Goal: Information Seeking & Learning: Learn about a topic

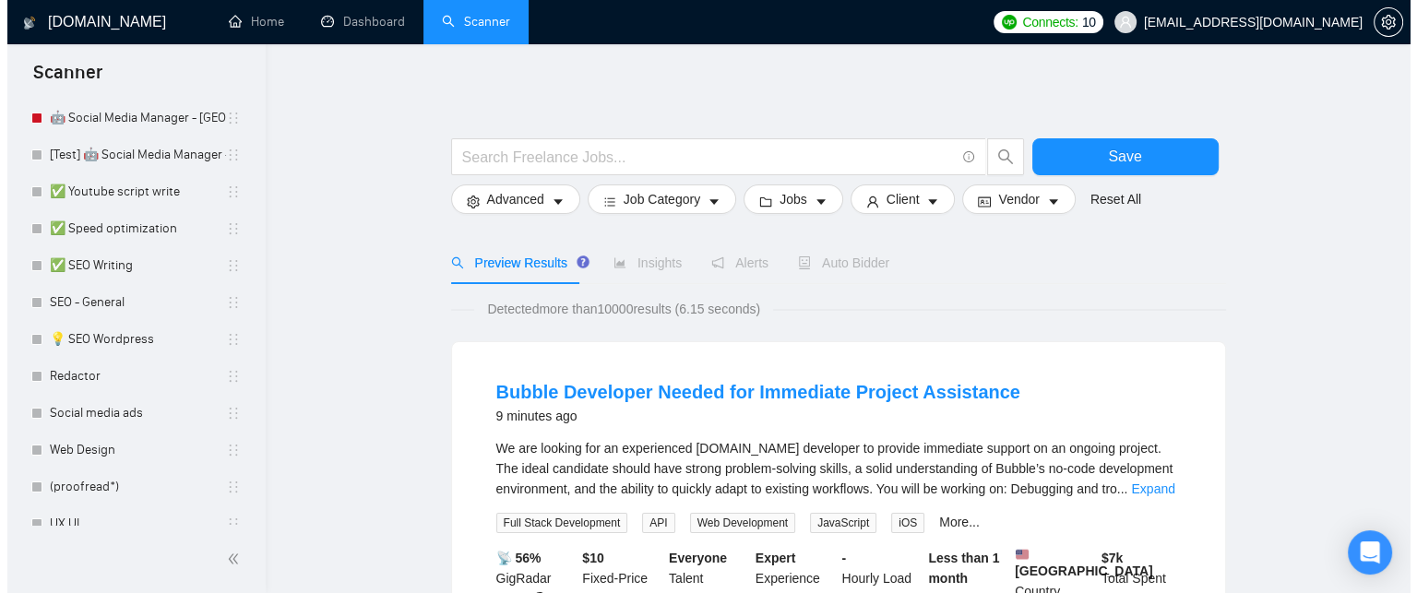
scroll to position [421, 0]
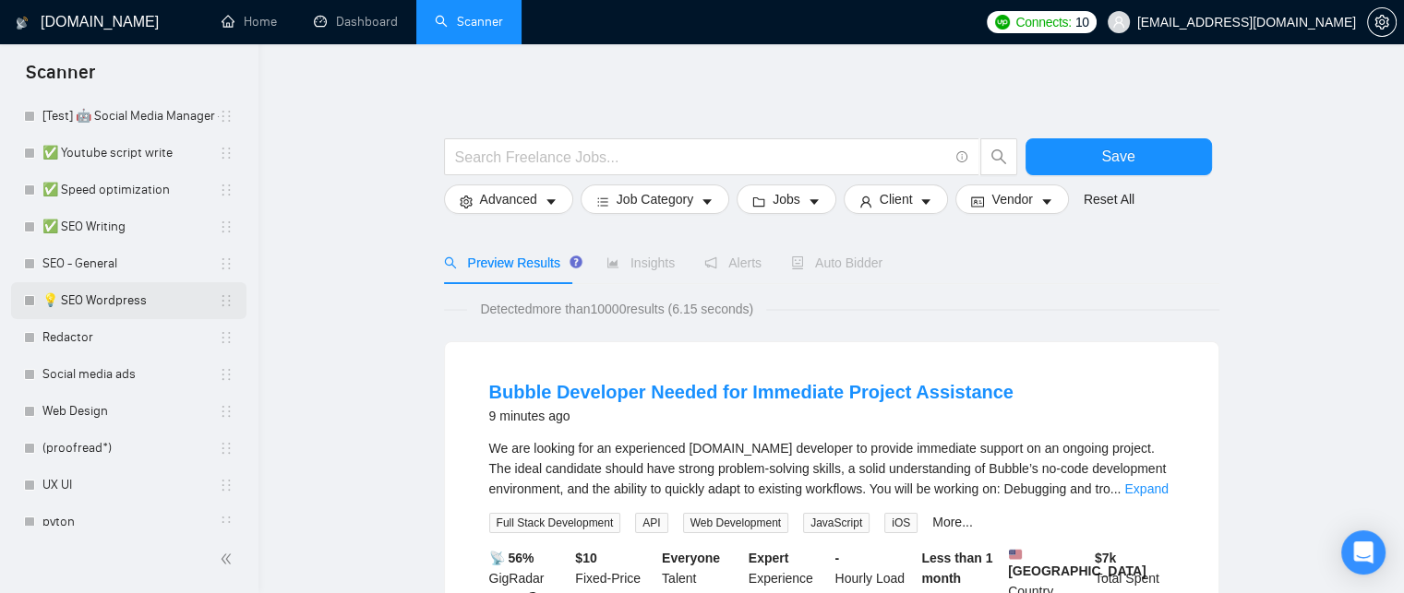
click at [120, 305] on link "💡 SEO Wordpress" at bounding box center [130, 300] width 176 height 37
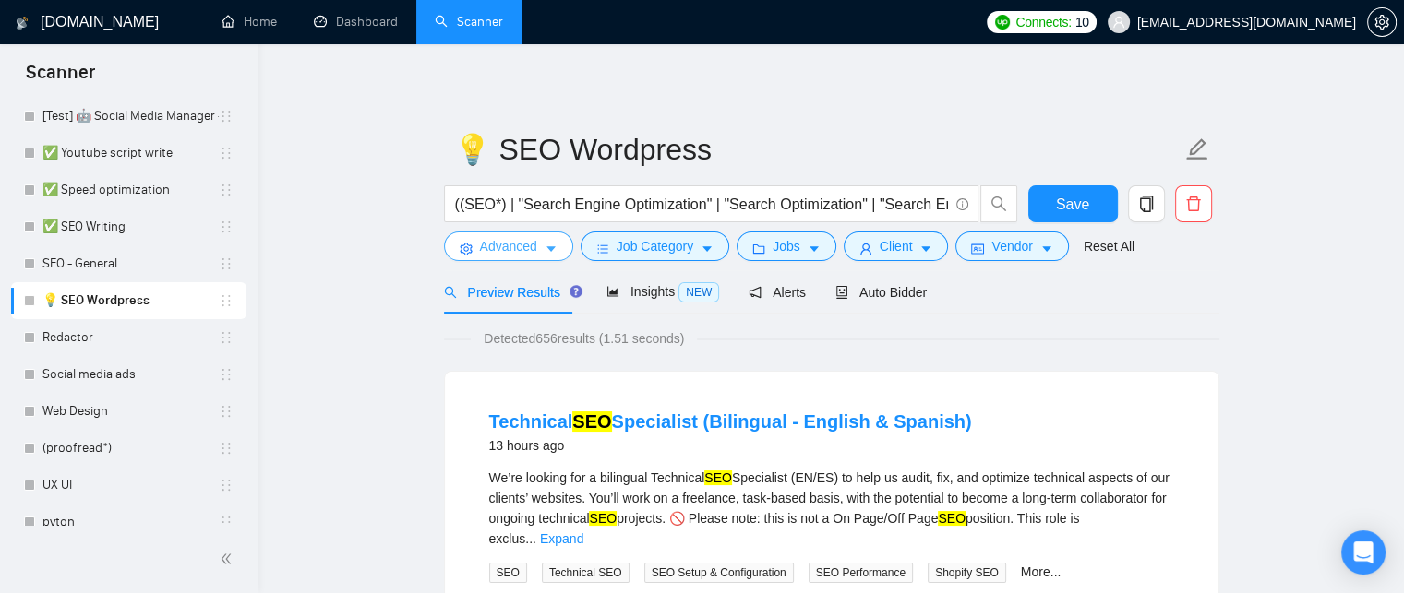
click at [517, 245] on span "Advanced" at bounding box center [508, 246] width 57 height 20
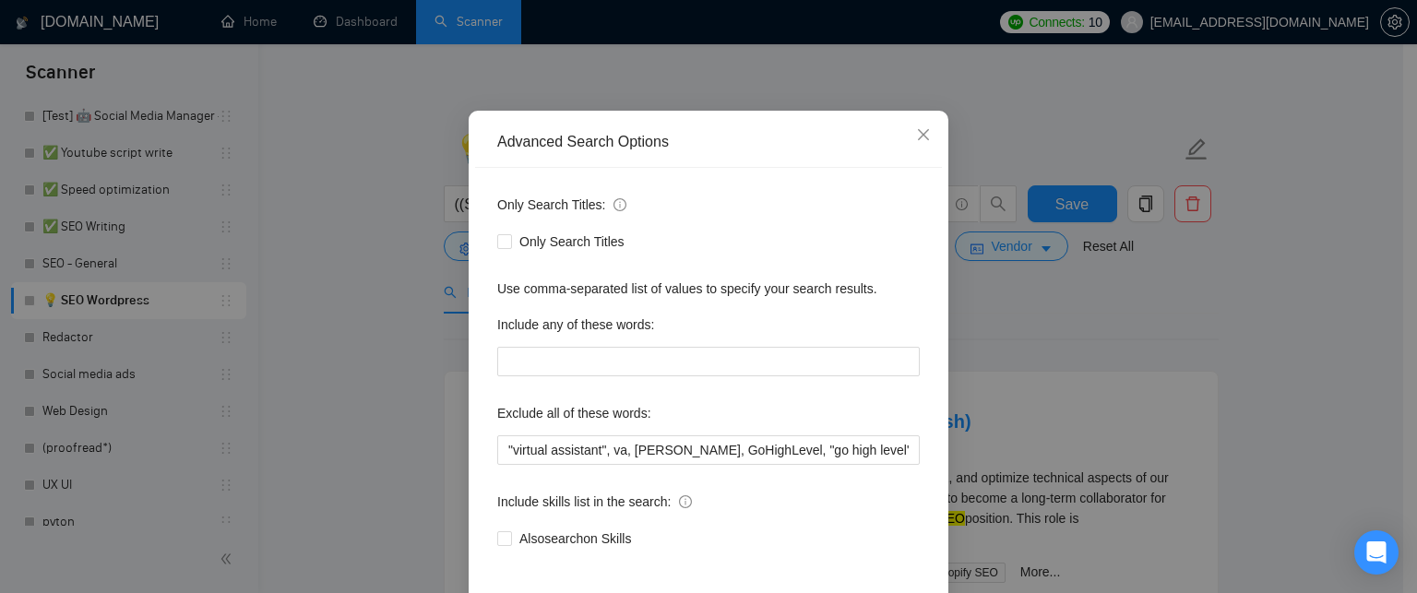
scroll to position [118, 0]
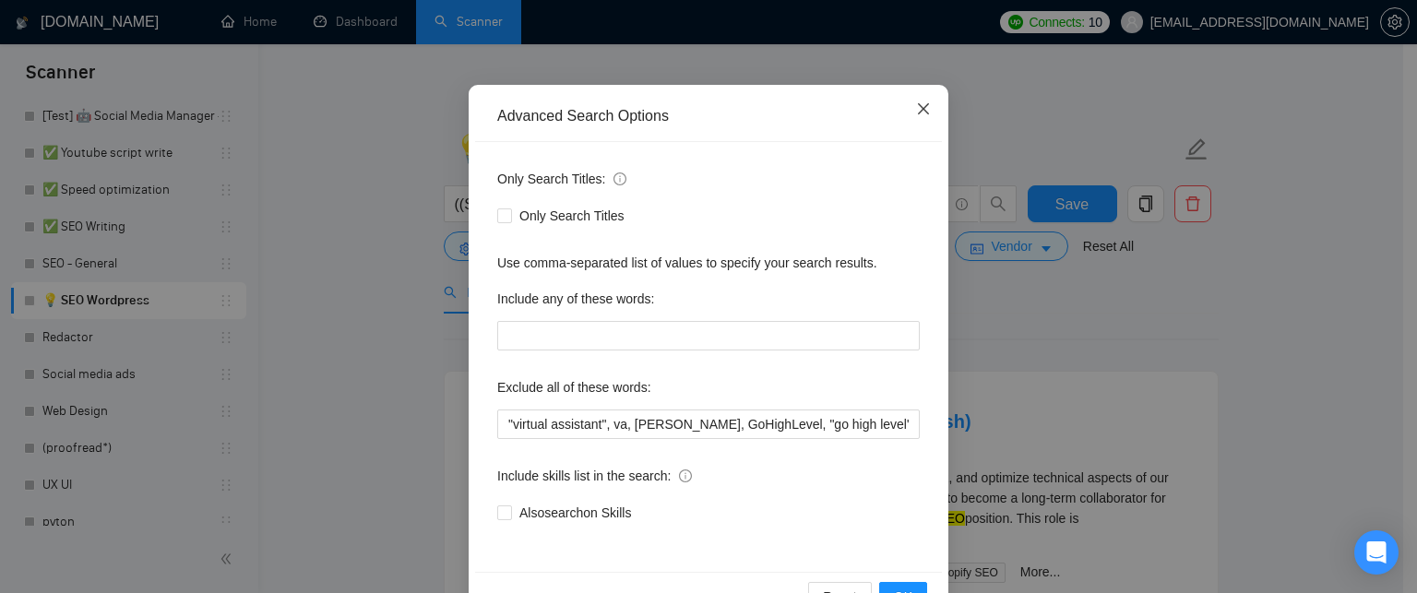
click at [916, 102] on icon "close" at bounding box center [923, 109] width 15 height 15
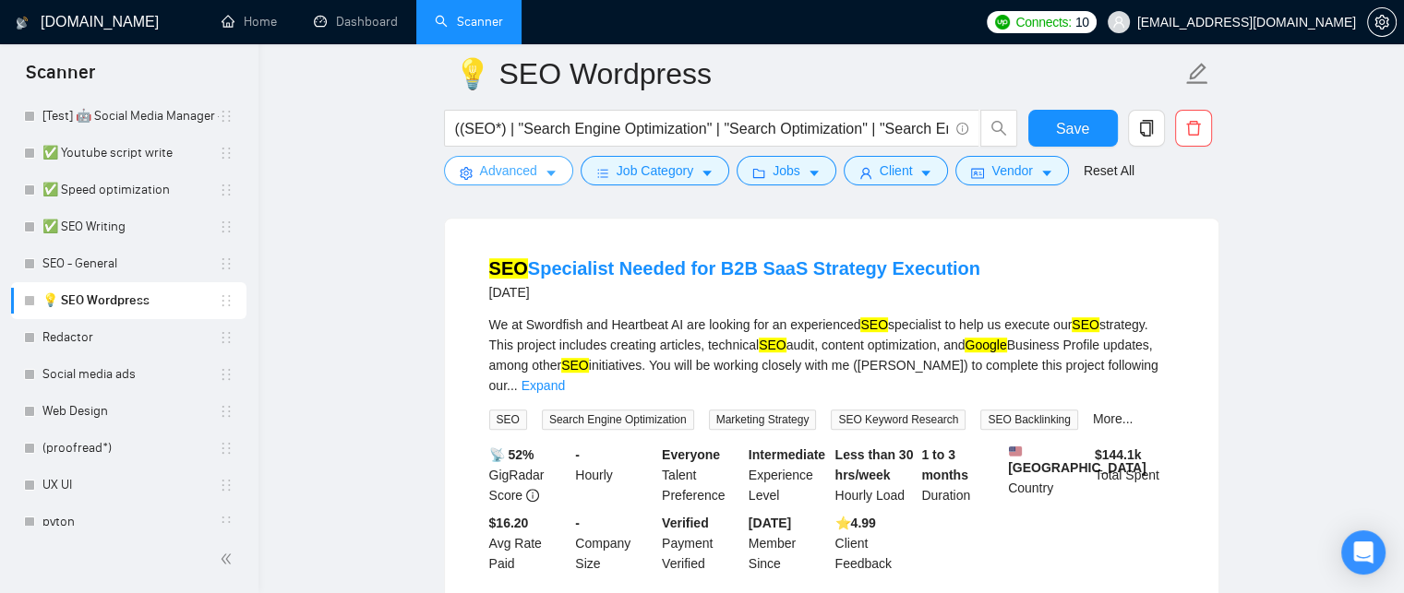
scroll to position [1170, 0]
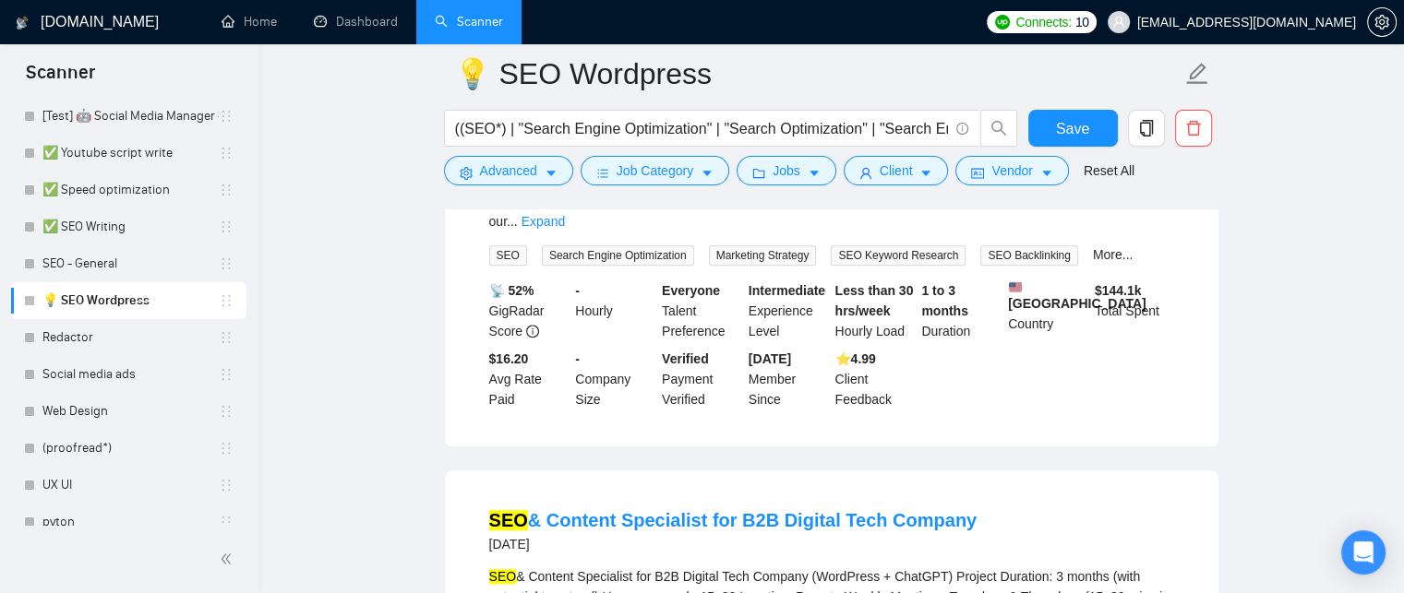
click at [932, 388] on li "SEO Specialist Needed for B2B SaaS Strategy Execution [DATE] We at Swordfish an…" at bounding box center [831, 251] width 729 height 348
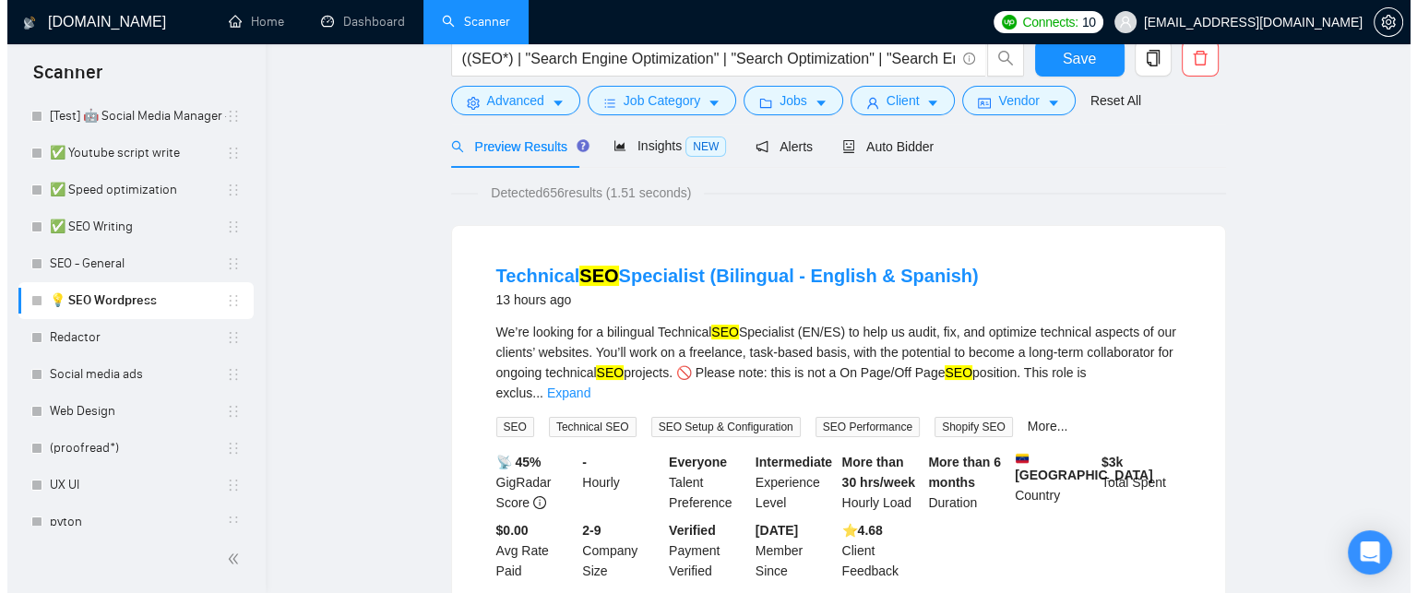
scroll to position [0, 0]
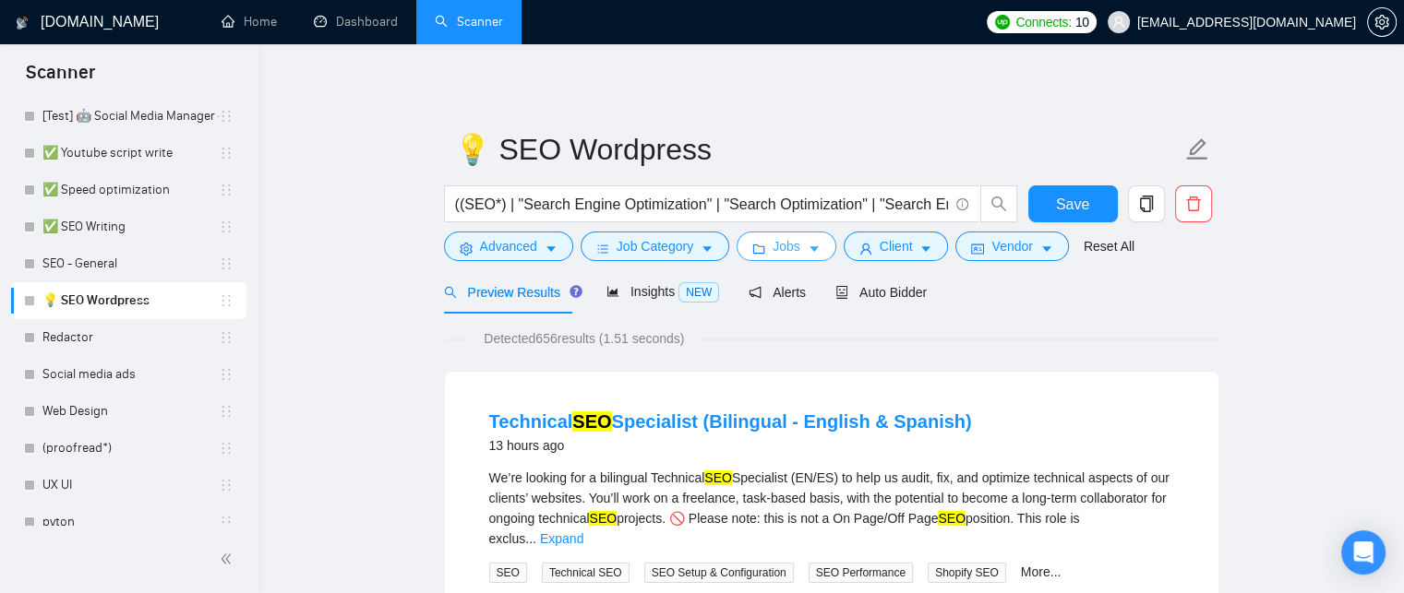
click at [772, 249] on span "Jobs" at bounding box center [786, 246] width 28 height 20
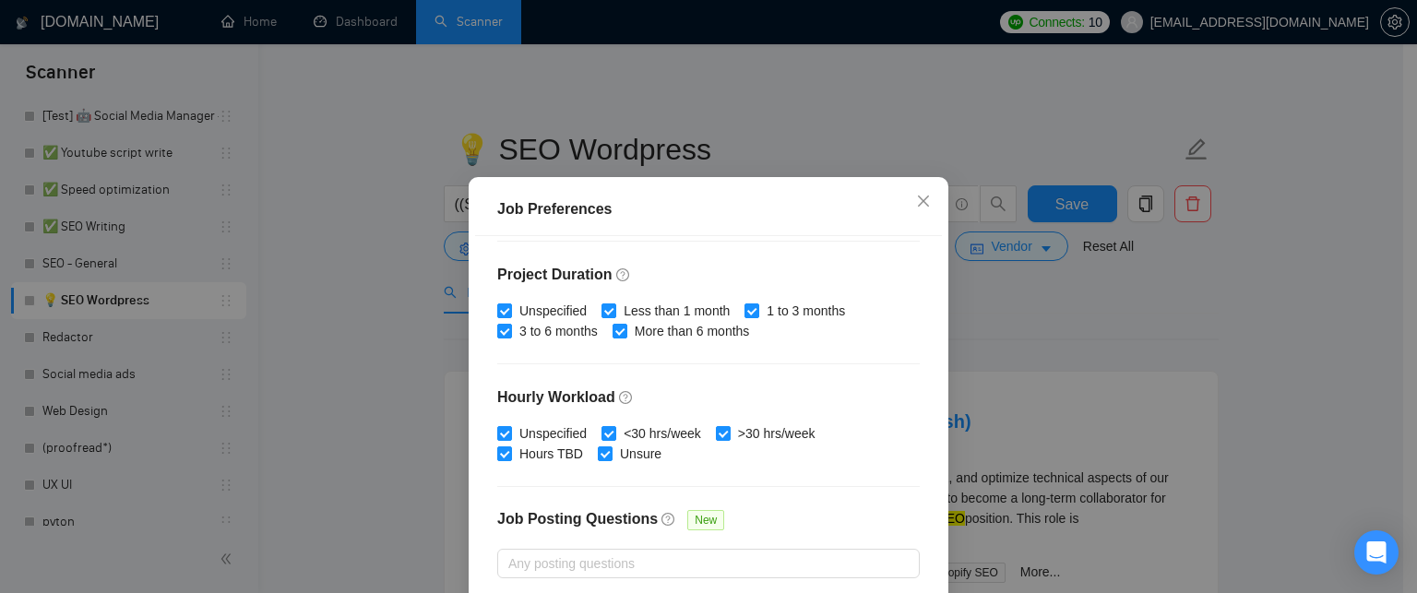
scroll to position [624, 0]
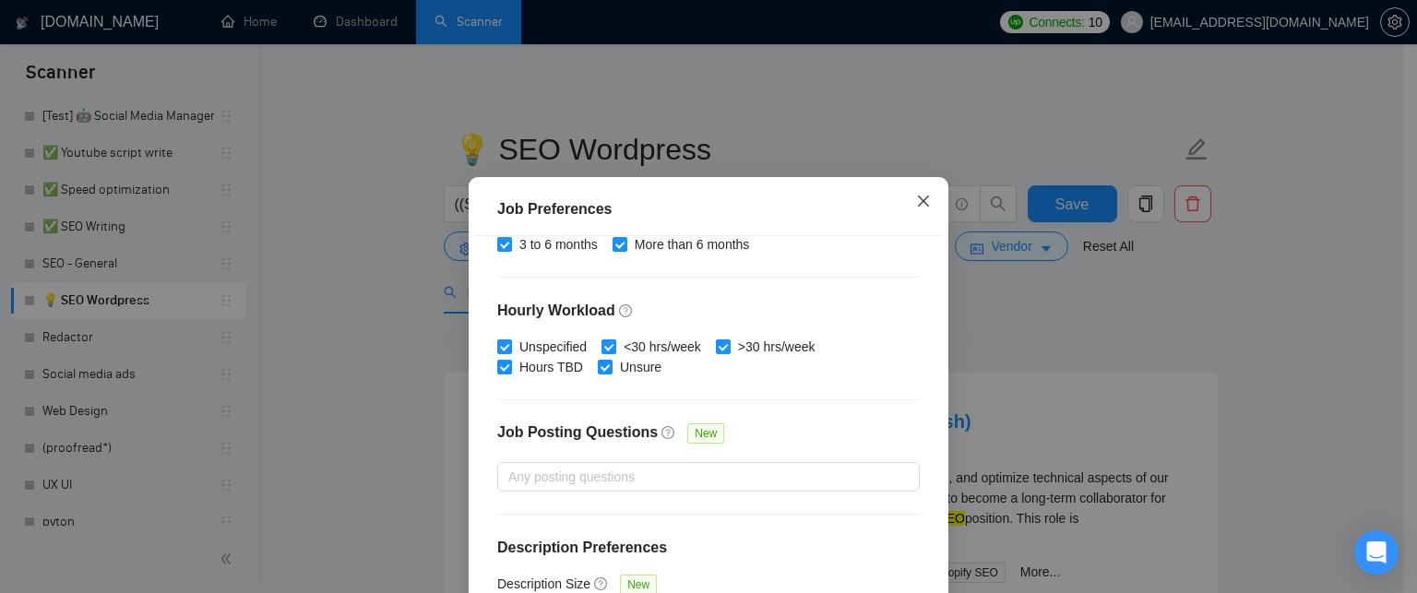
click at [915, 213] on span "Close" at bounding box center [924, 202] width 50 height 50
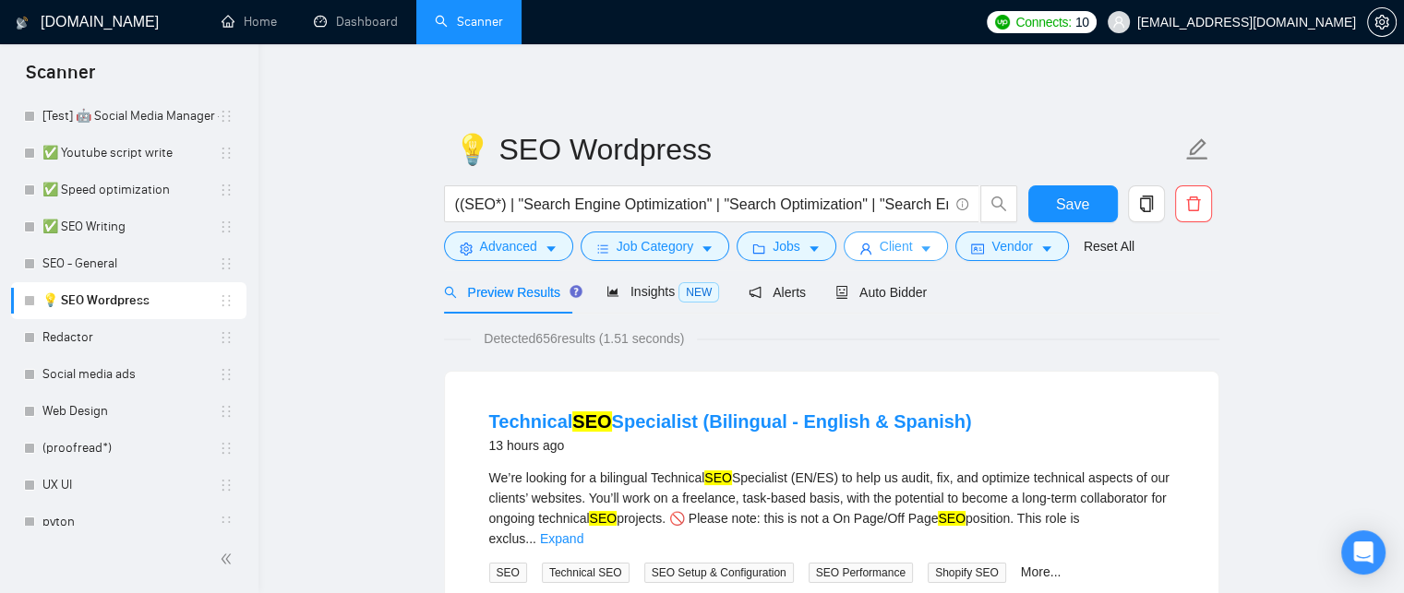
click at [917, 238] on button "Client" at bounding box center [895, 247] width 105 height 30
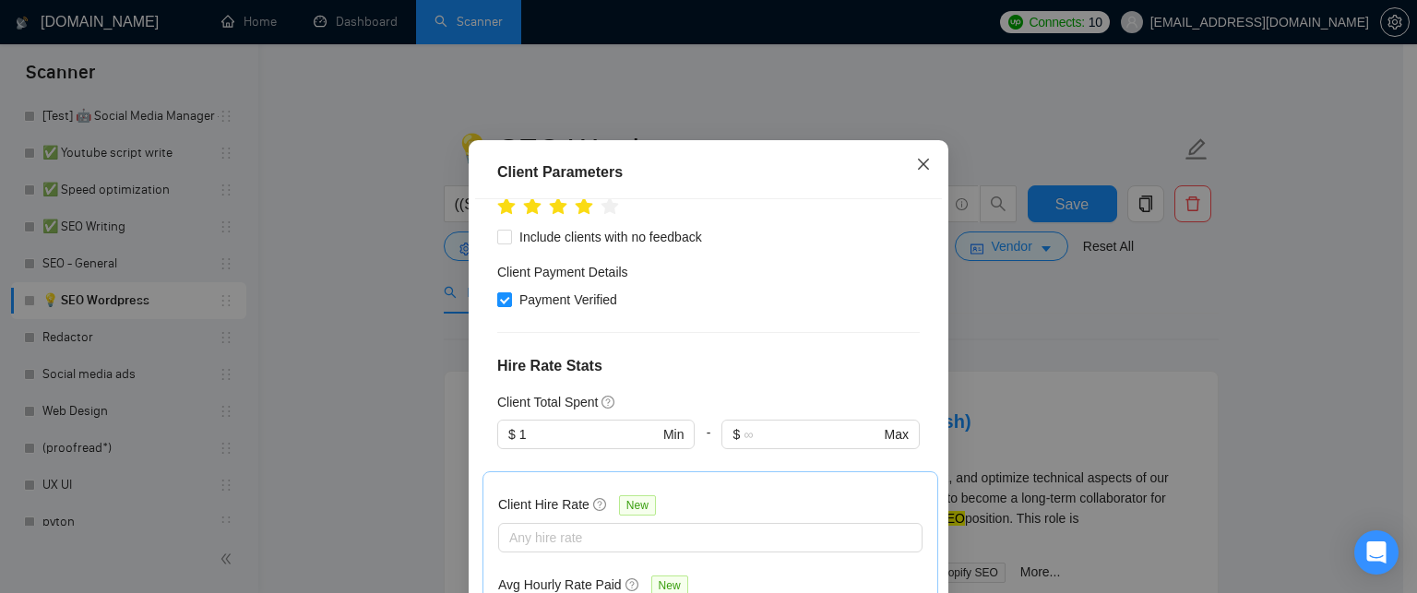
scroll to position [138, 0]
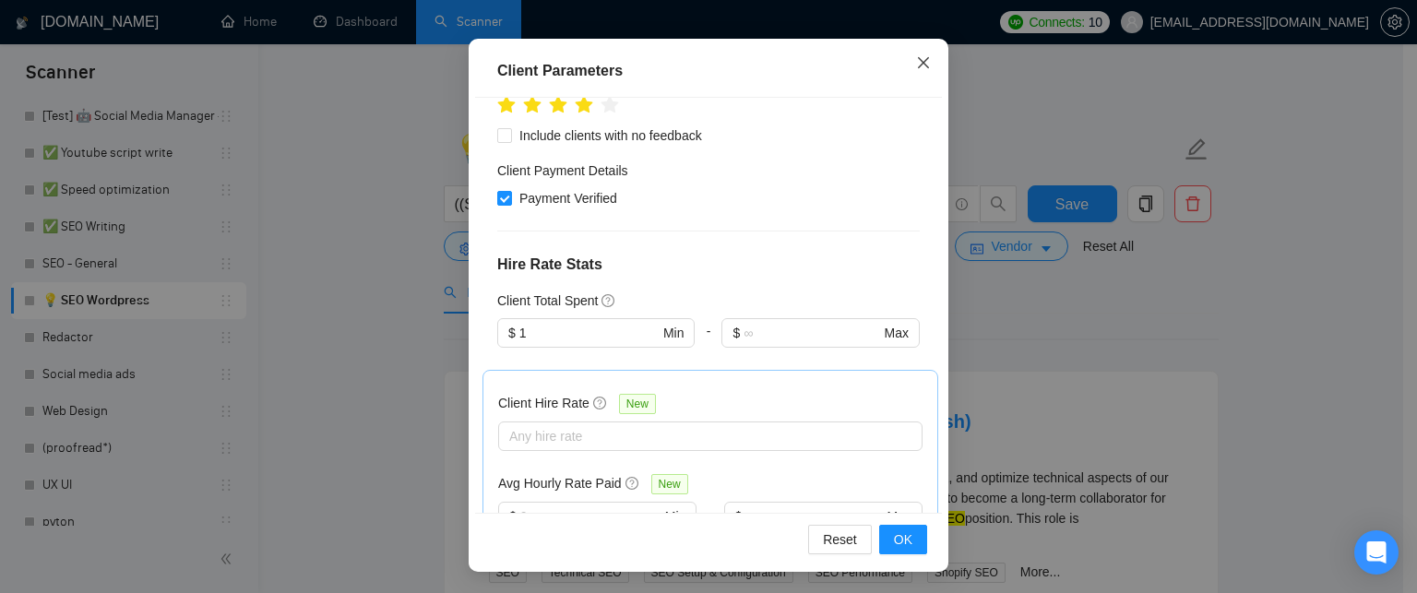
click at [916, 55] on icon "close" at bounding box center [923, 62] width 15 height 15
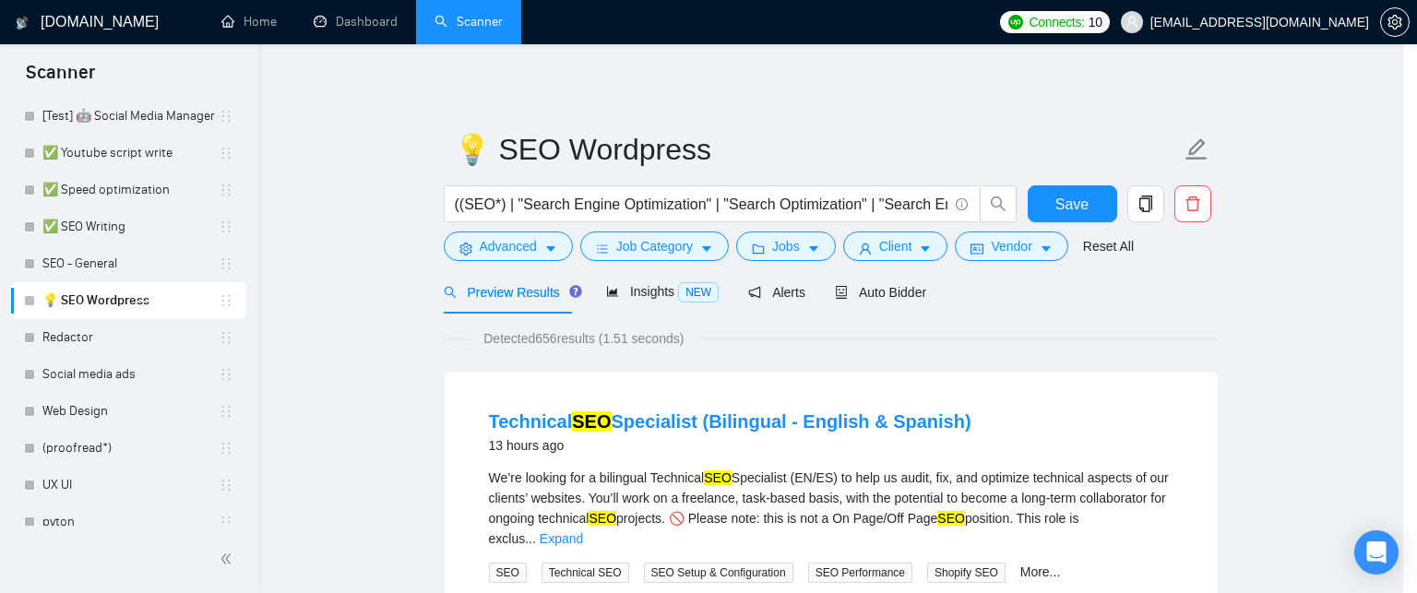
scroll to position [72, 0]
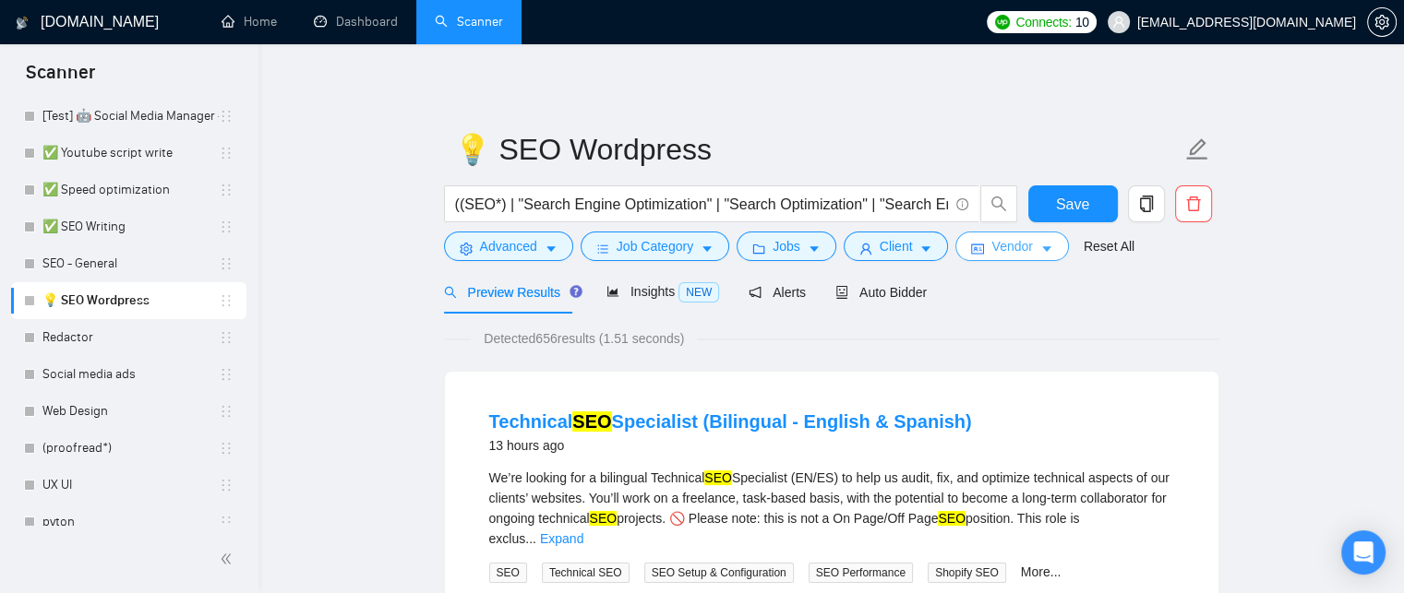
click at [991, 245] on span "Vendor" at bounding box center [1011, 246] width 41 height 20
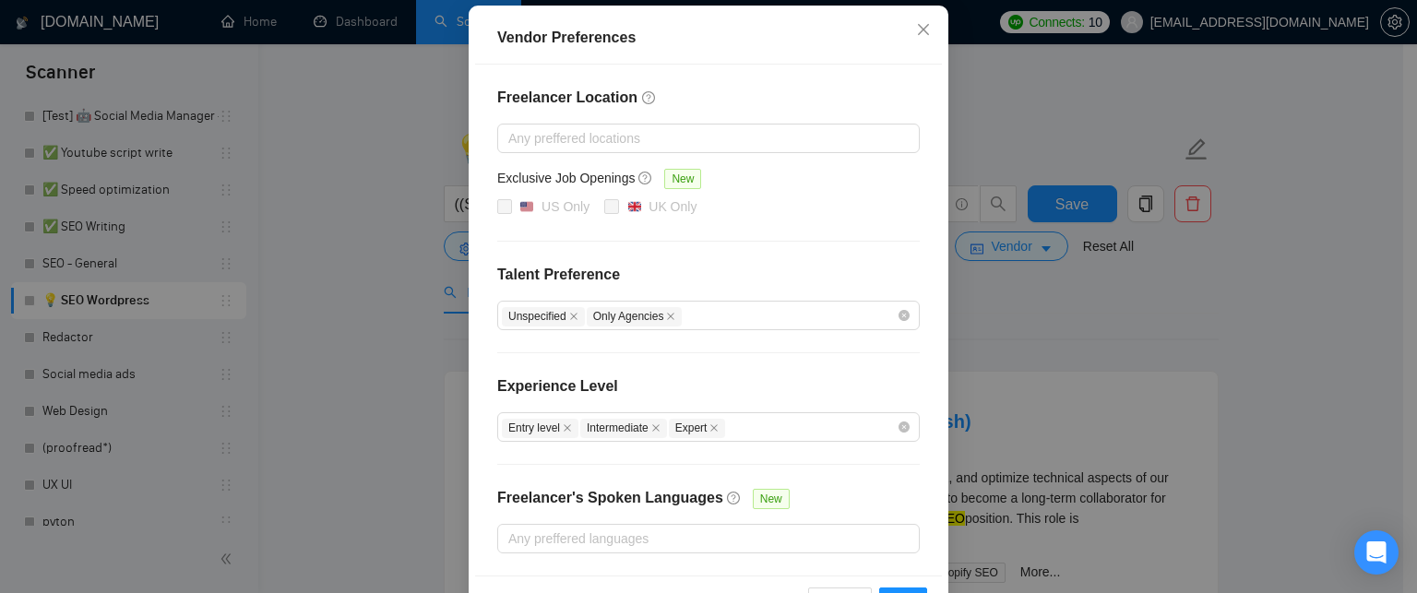
scroll to position [198, 0]
click at [920, 42] on span "Close" at bounding box center [924, 30] width 50 height 50
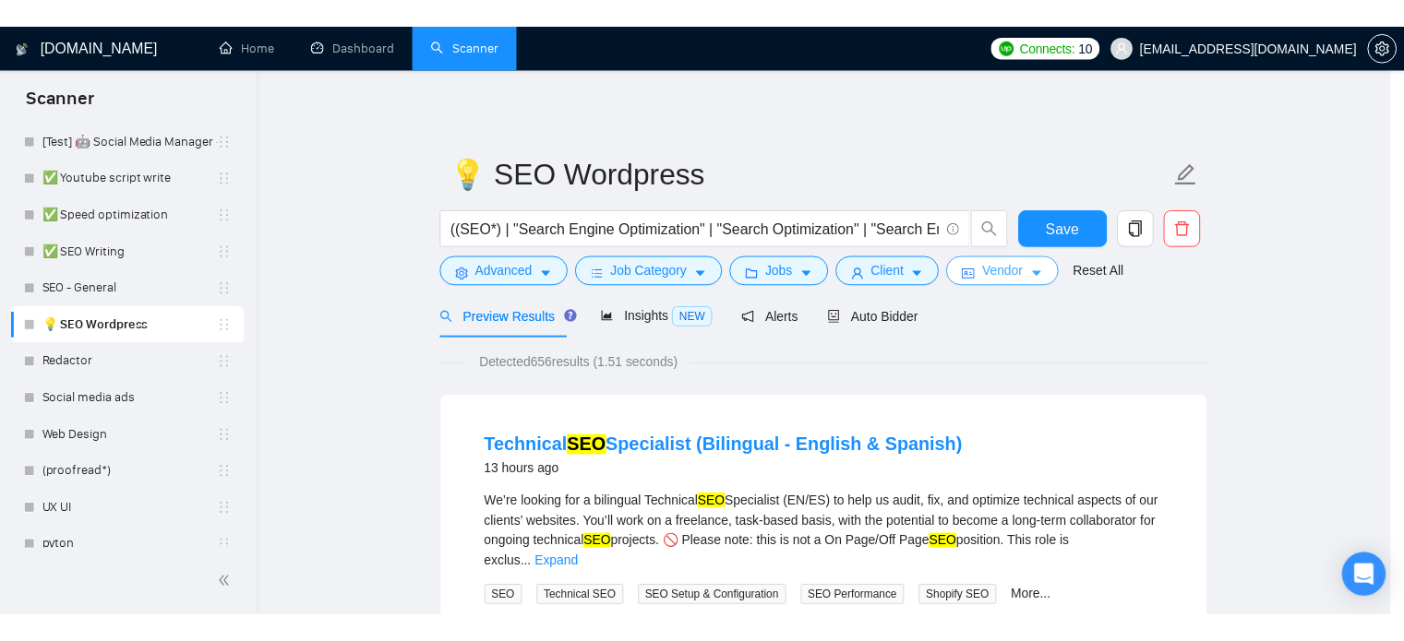
scroll to position [0, 0]
